Goal: Check status: Check status

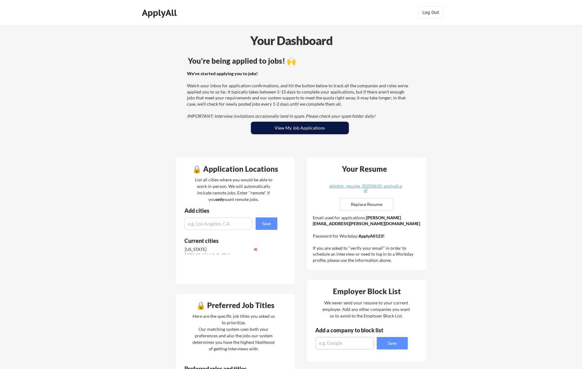
click at [280, 129] on button "View My Job Applications" at bounding box center [300, 128] width 98 height 12
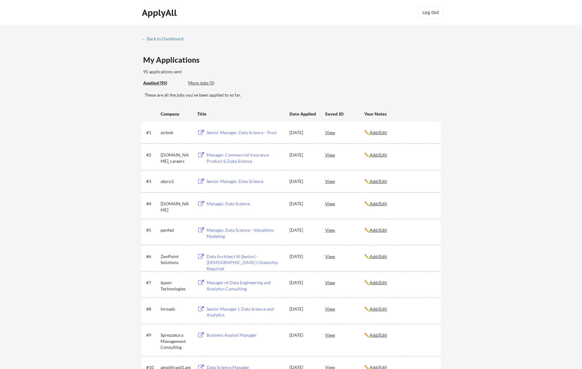
scroll to position [557, 0]
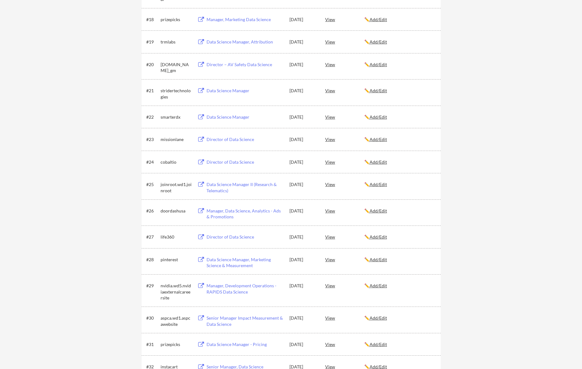
click at [212, 190] on div "Data Science Manager II (Research & Telematics)" at bounding box center [244, 187] width 77 height 12
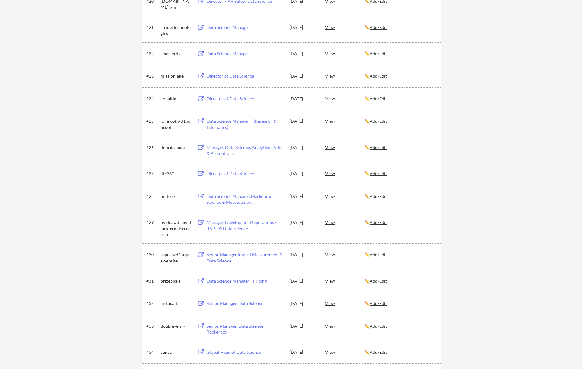
scroll to position [1949, 0]
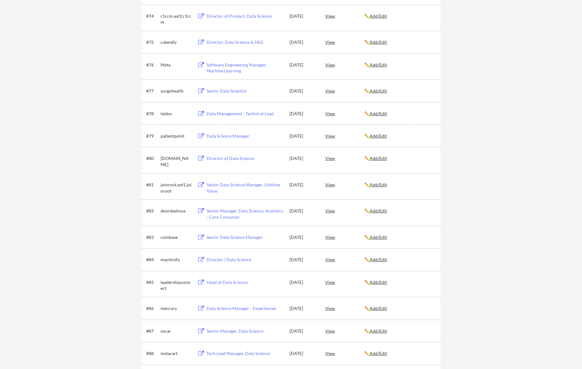
click at [233, 185] on div "Senior Data Science Manager, Lifetime Value" at bounding box center [244, 188] width 77 height 12
click at [330, 183] on div "View" at bounding box center [344, 184] width 39 height 11
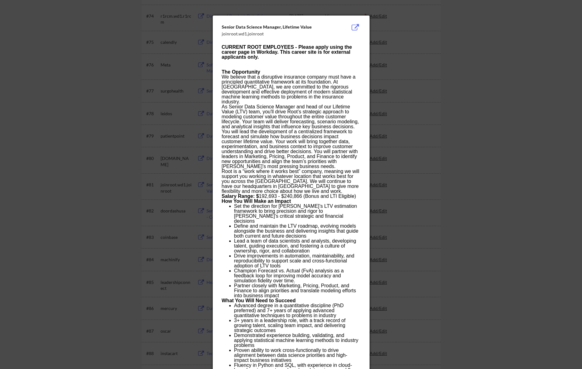
click at [142, 119] on div at bounding box center [291, 184] width 582 height 369
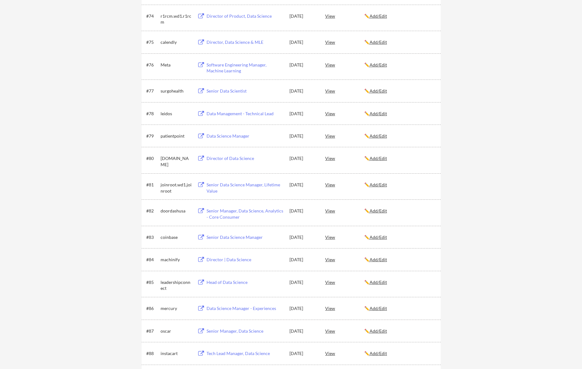
click at [219, 184] on div "Senior Data Science Manager, Lifetime Value" at bounding box center [244, 188] width 77 height 12
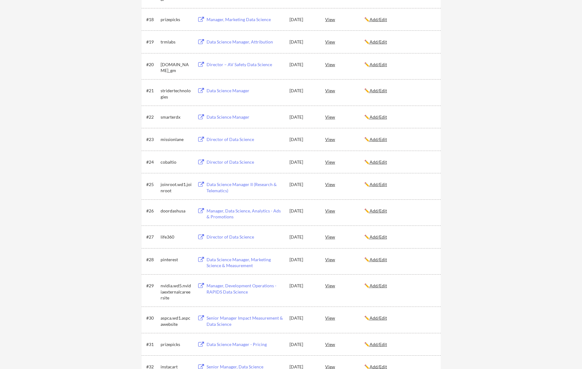
click at [231, 184] on div "Data Science Manager II (Research & Telematics)" at bounding box center [244, 187] width 77 height 12
click at [331, 184] on div "View" at bounding box center [344, 184] width 39 height 11
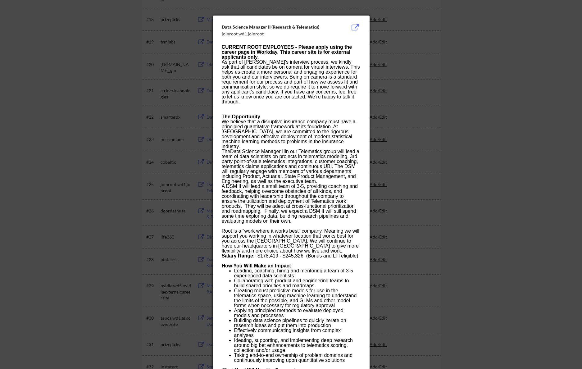
click at [64, 146] on div at bounding box center [291, 184] width 582 height 369
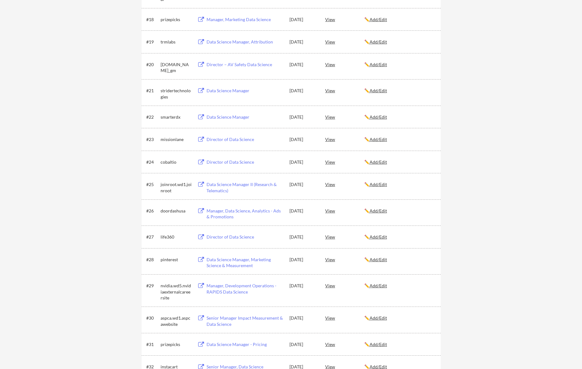
click at [332, 184] on div "View" at bounding box center [344, 184] width 39 height 11
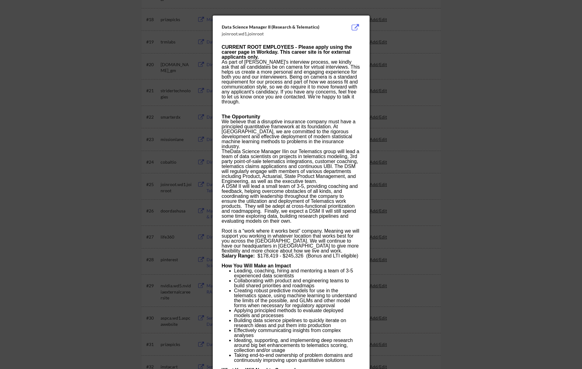
scroll to position [541, 0]
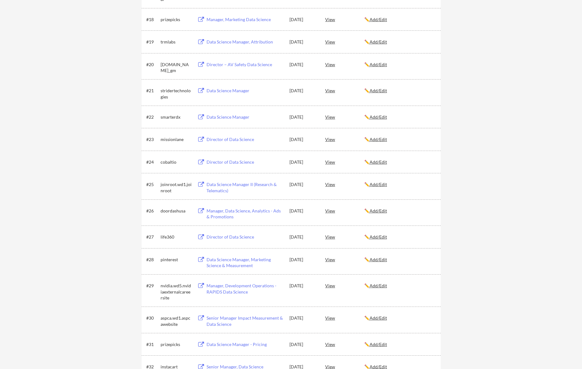
scroll to position [1949, 0]
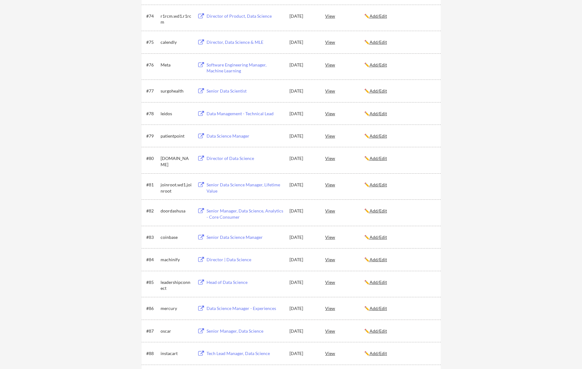
click at [209, 184] on div "Senior Data Science Manager, Lifetime Value" at bounding box center [244, 188] width 77 height 12
click at [328, 185] on div "View" at bounding box center [344, 184] width 39 height 11
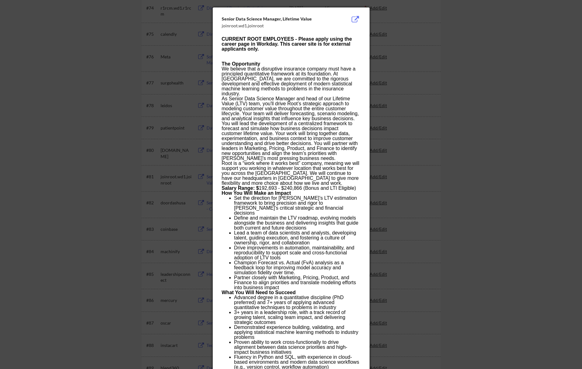
scroll to position [1961, 0]
